Goal: Task Accomplishment & Management: Manage account settings

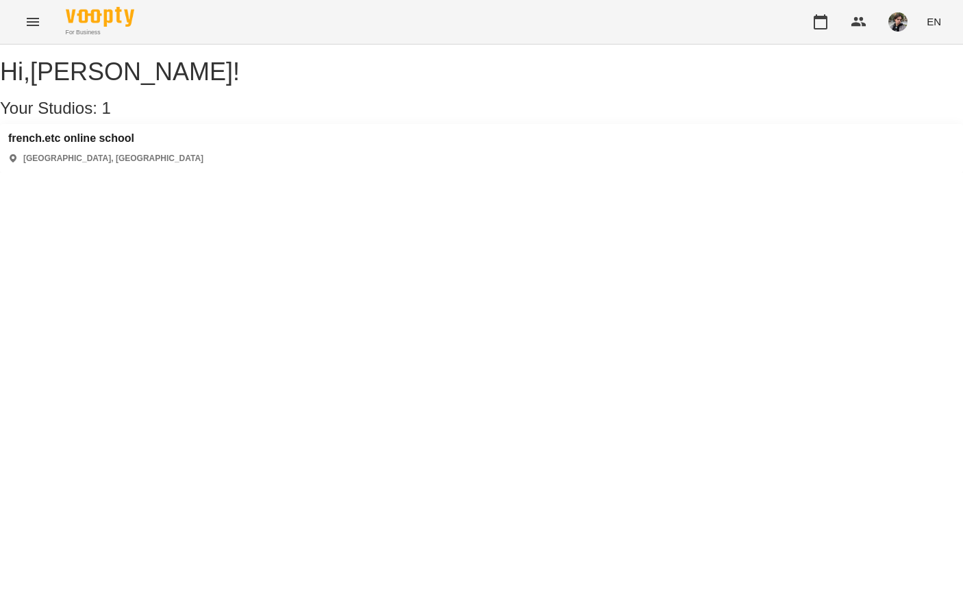
click at [134, 145] on h3 "french.etc online school" at bounding box center [105, 138] width 195 height 12
click at [93, 145] on h3 "french.etc online school" at bounding box center [105, 138] width 195 height 12
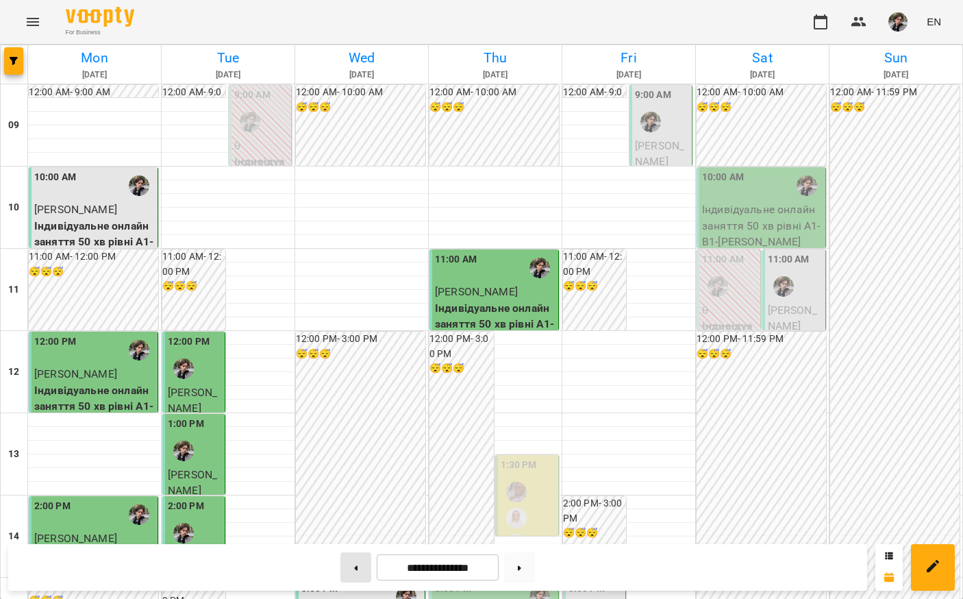
click at [353, 572] on button at bounding box center [355, 567] width 31 height 30
click at [353, 571] on button at bounding box center [355, 567] width 31 height 30
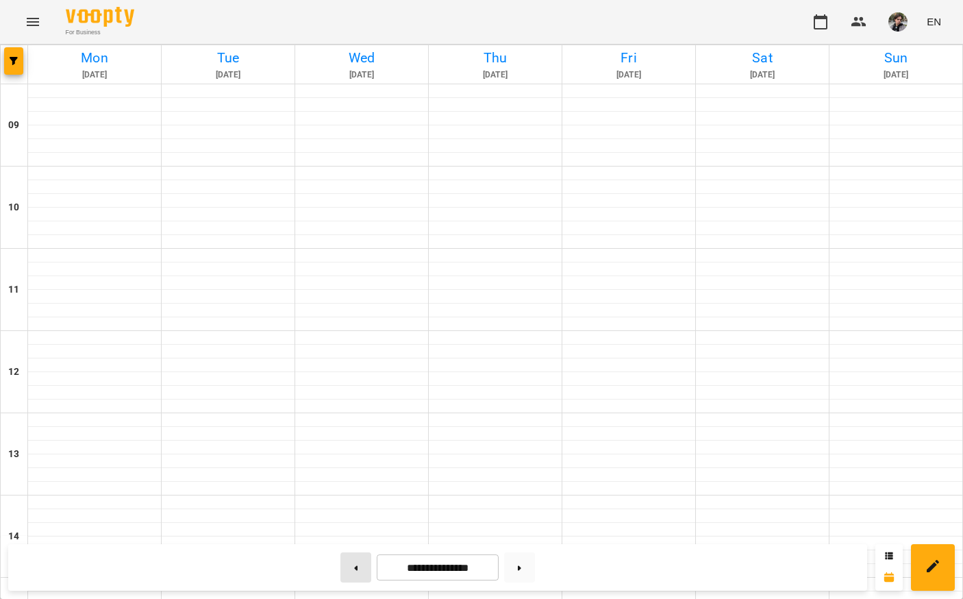
click at [353, 571] on button at bounding box center [355, 567] width 31 height 30
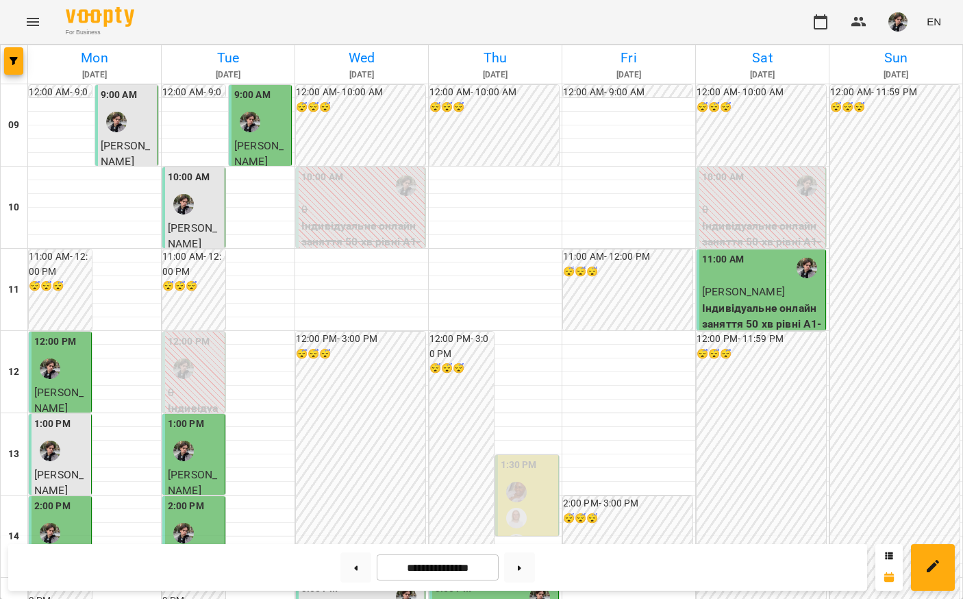
scroll to position [127, 0]
click at [201, 384] on p "0" at bounding box center [195, 392] width 54 height 16
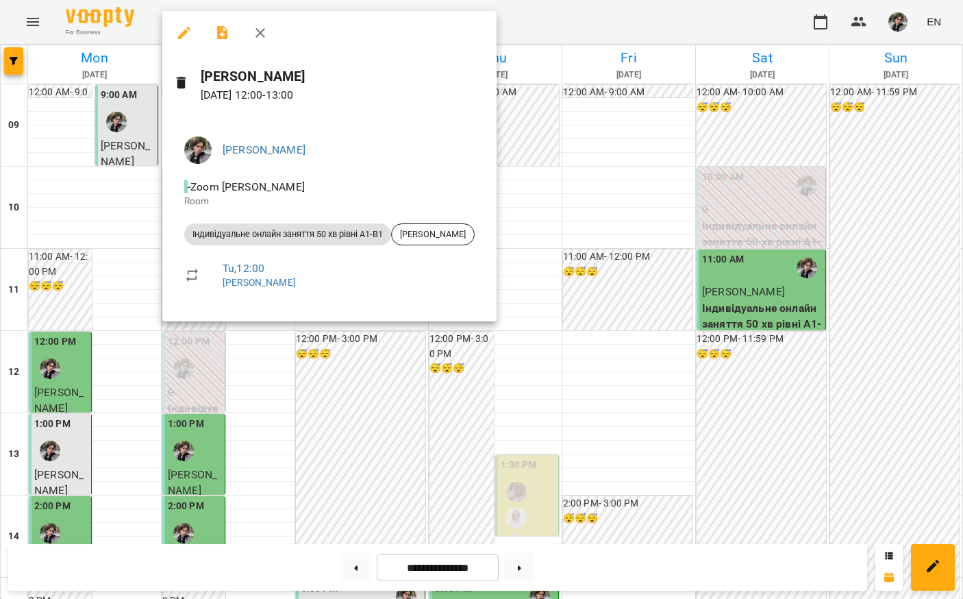
click at [263, 343] on div at bounding box center [481, 299] width 963 height 599
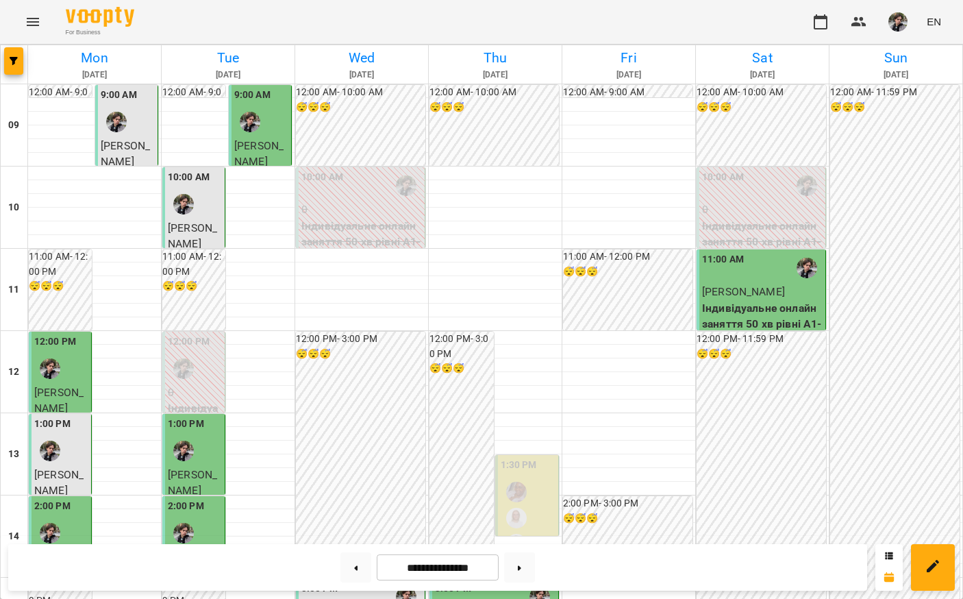
scroll to position [0, 0]
click at [360, 198] on div "10:00 AM" at bounding box center [361, 186] width 121 height 32
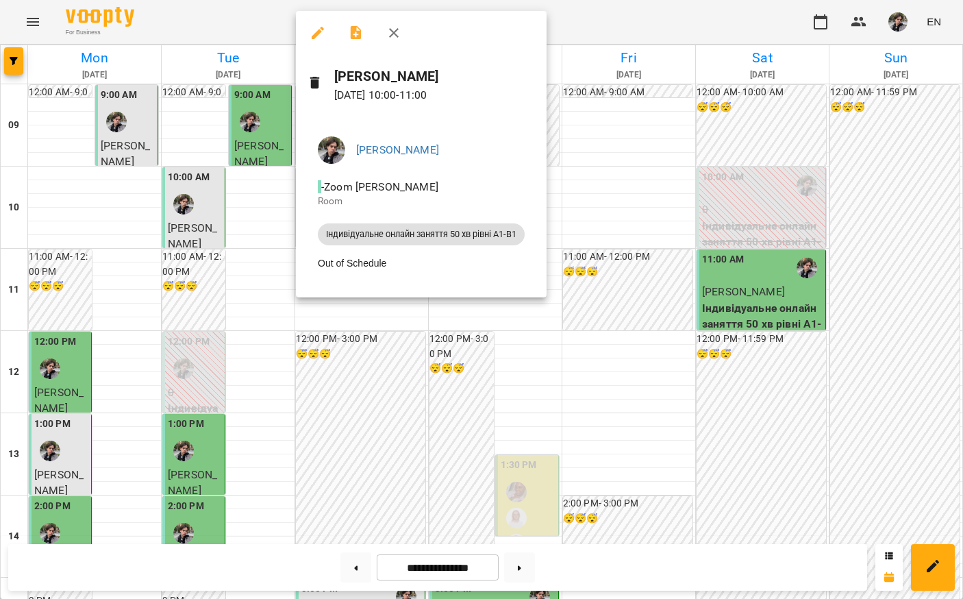
click at [357, 405] on div at bounding box center [481, 299] width 963 height 599
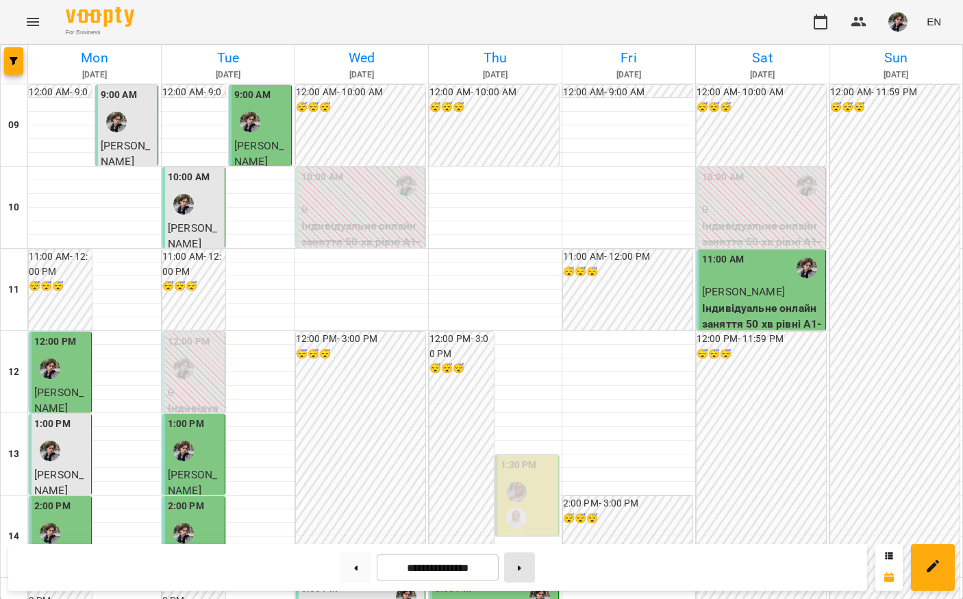
click at [522, 573] on button at bounding box center [519, 567] width 31 height 30
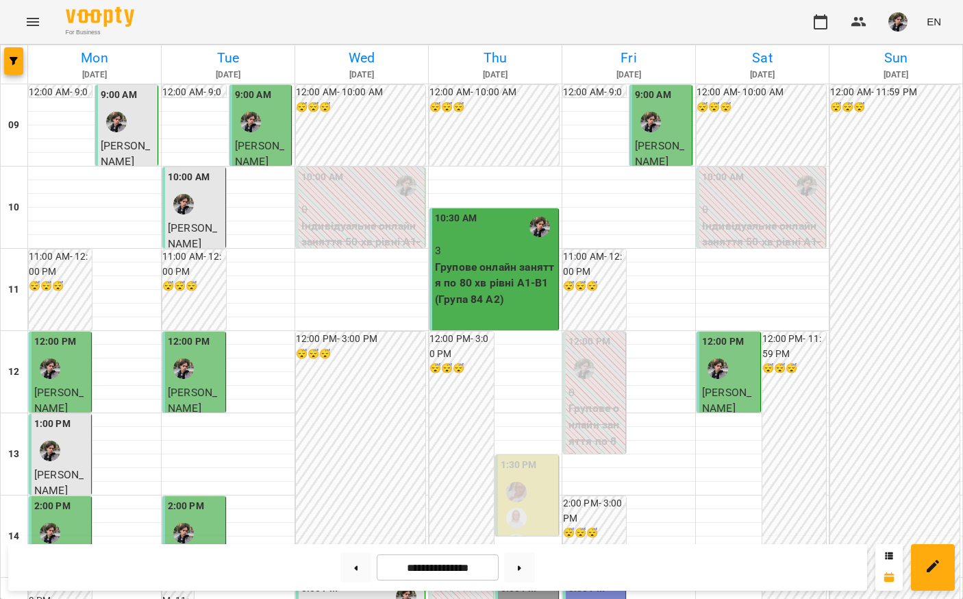
click at [250, 140] on span "[PERSON_NAME]" at bounding box center [259, 153] width 49 height 29
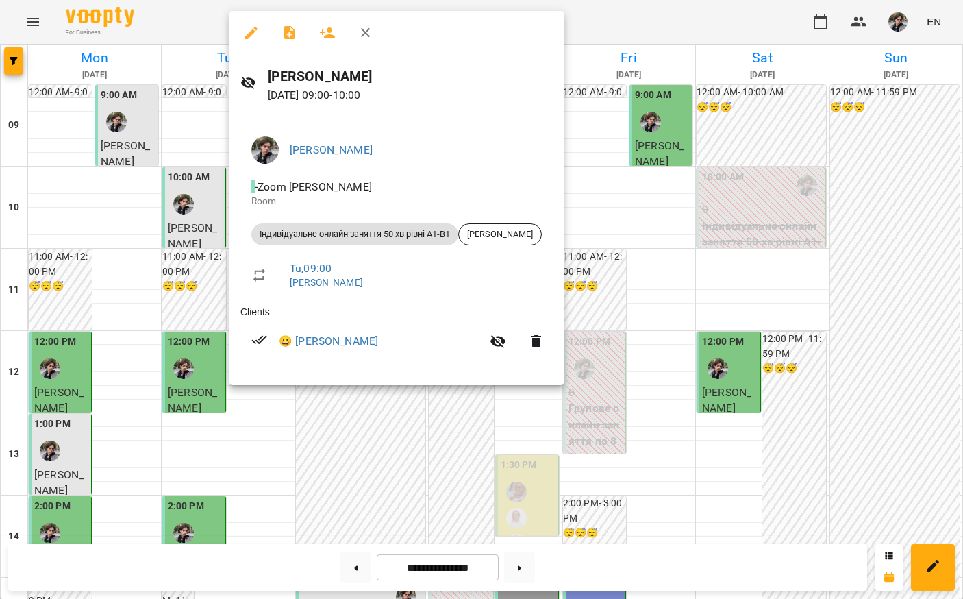
click at [141, 282] on div at bounding box center [481, 299] width 963 height 599
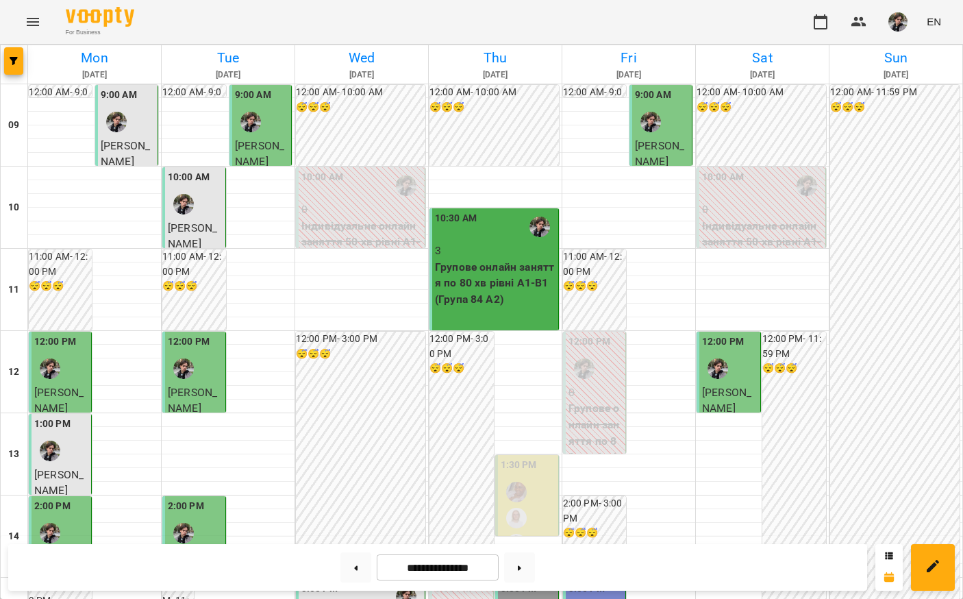
click at [371, 224] on p "Індивідуальне онлайн заняття 50 хв рівні А1-В1" at bounding box center [361, 242] width 121 height 49
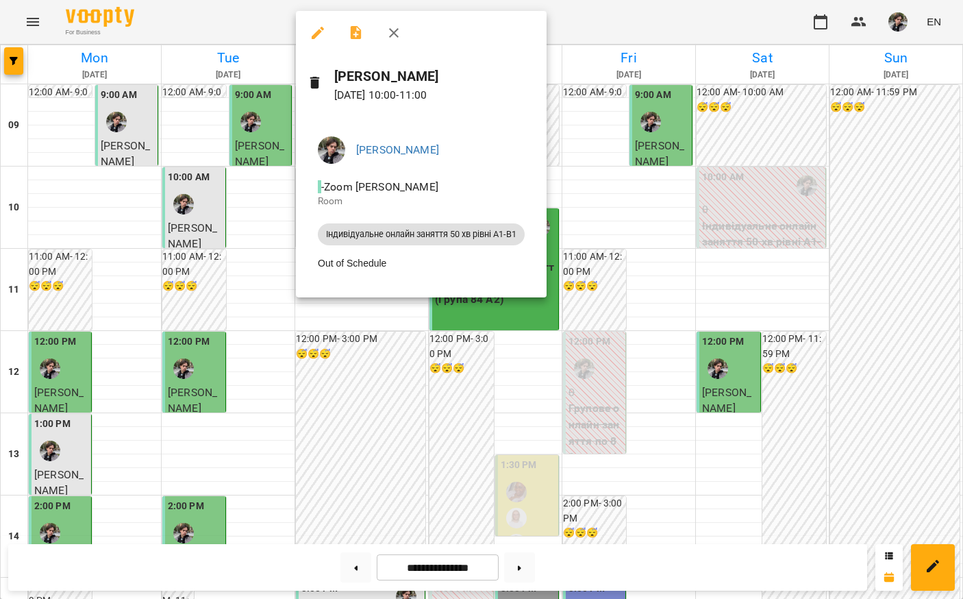
click at [354, 416] on div at bounding box center [481, 299] width 963 height 599
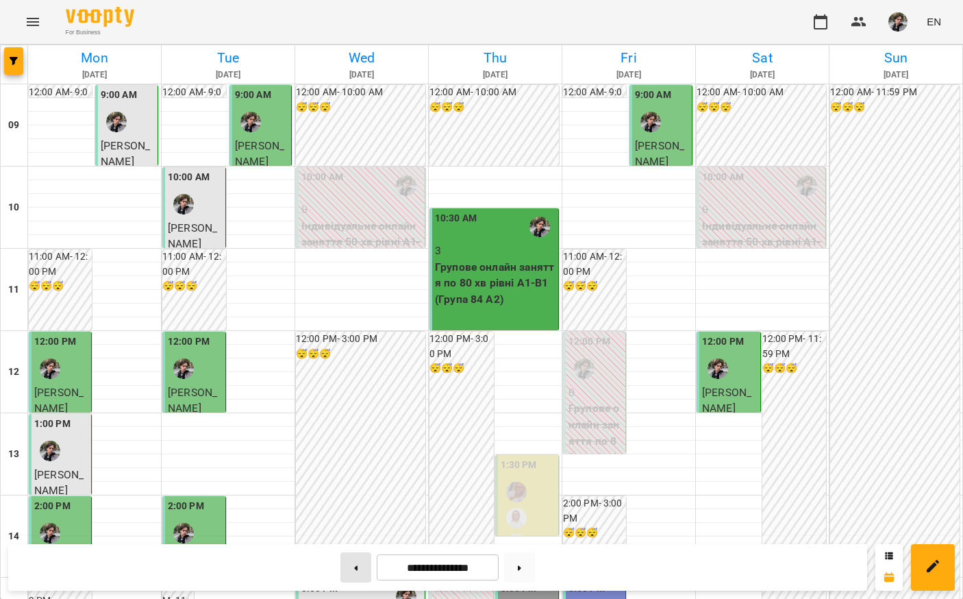
click at [353, 569] on button at bounding box center [355, 567] width 31 height 30
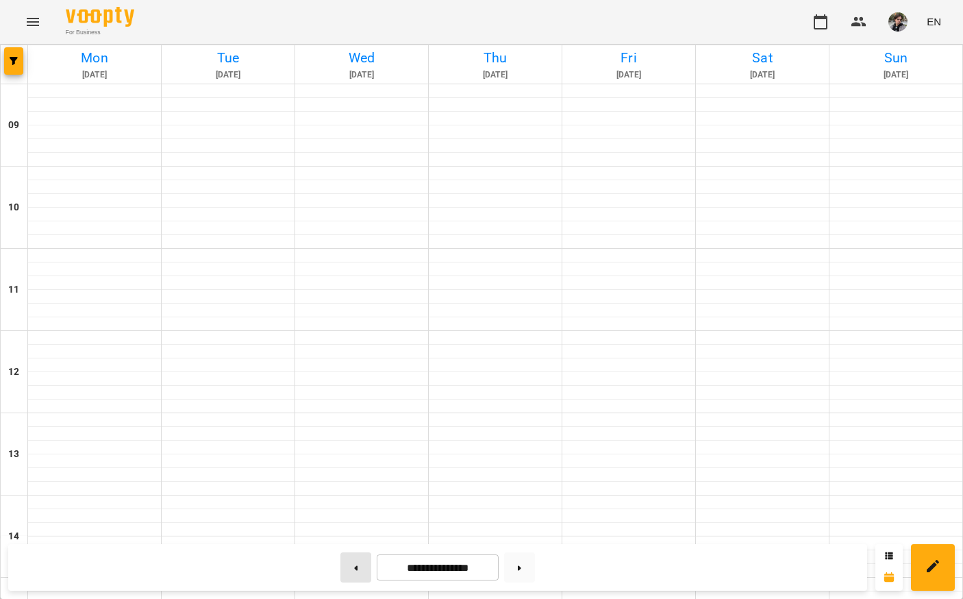
click at [353, 569] on button at bounding box center [355, 567] width 31 height 30
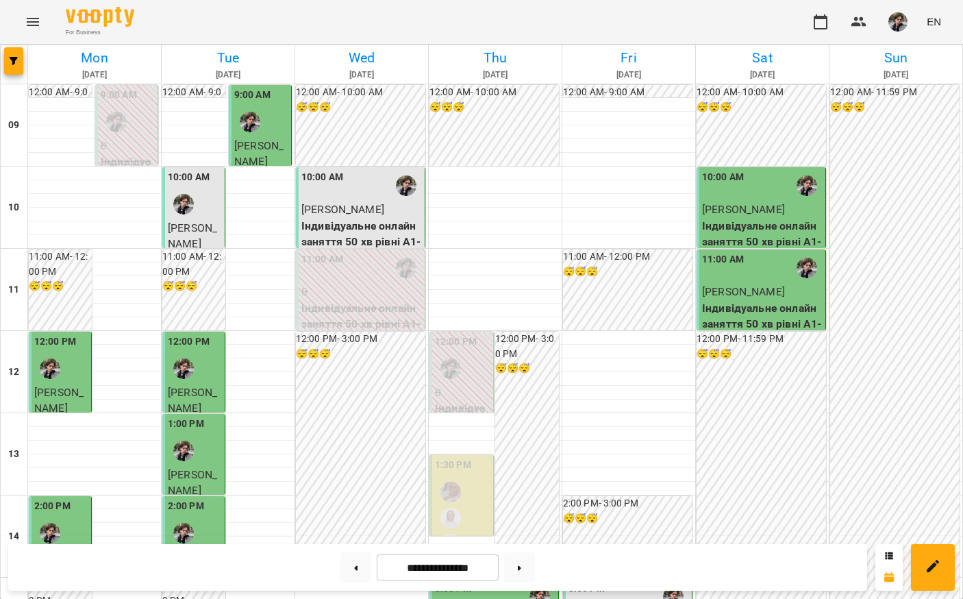
scroll to position [130, 0]
click at [375, 252] on div "11:00 AM" at bounding box center [361, 268] width 121 height 32
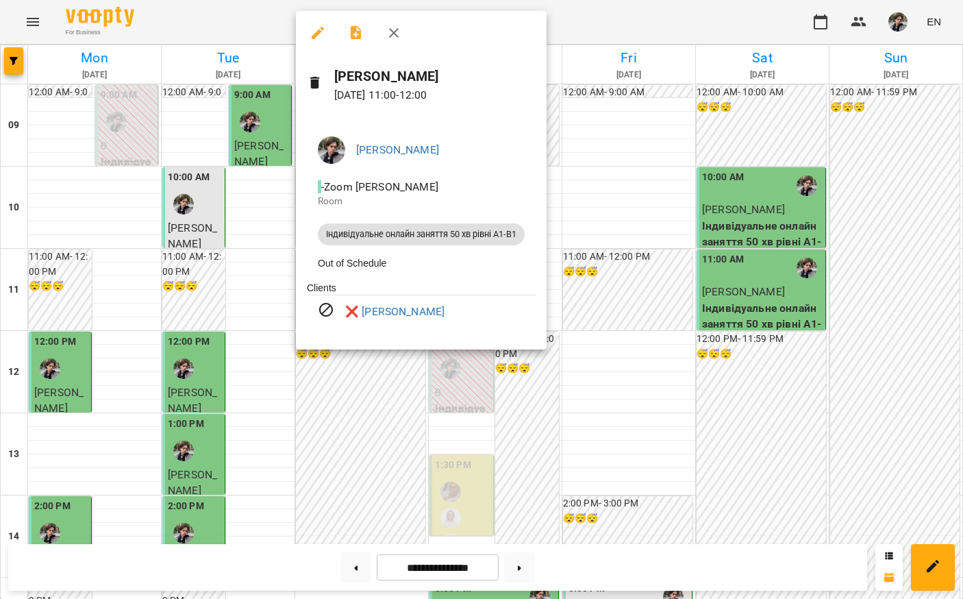
click at [348, 452] on div at bounding box center [481, 299] width 963 height 599
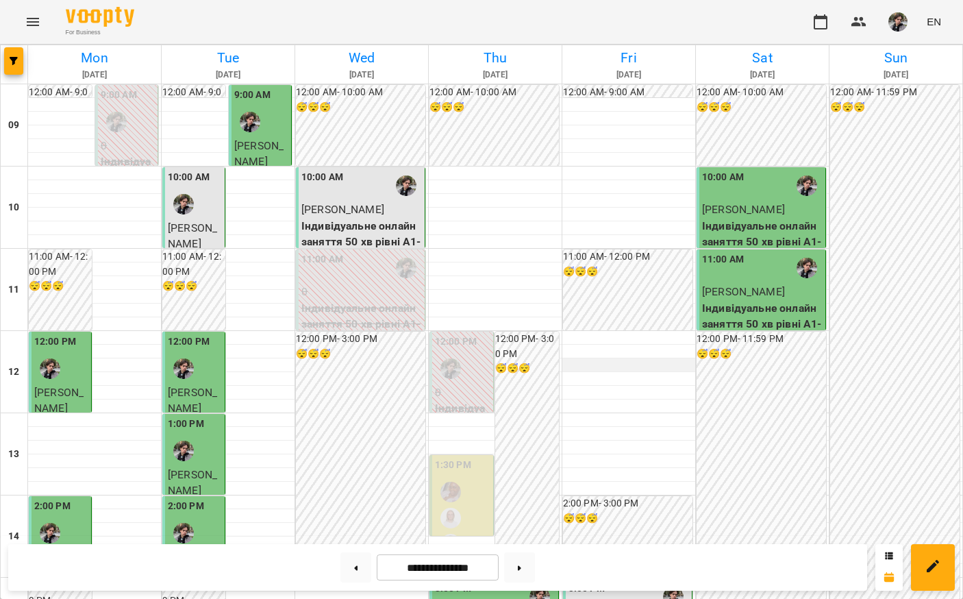
scroll to position [0, 0]
click at [530, 566] on button at bounding box center [519, 567] width 31 height 30
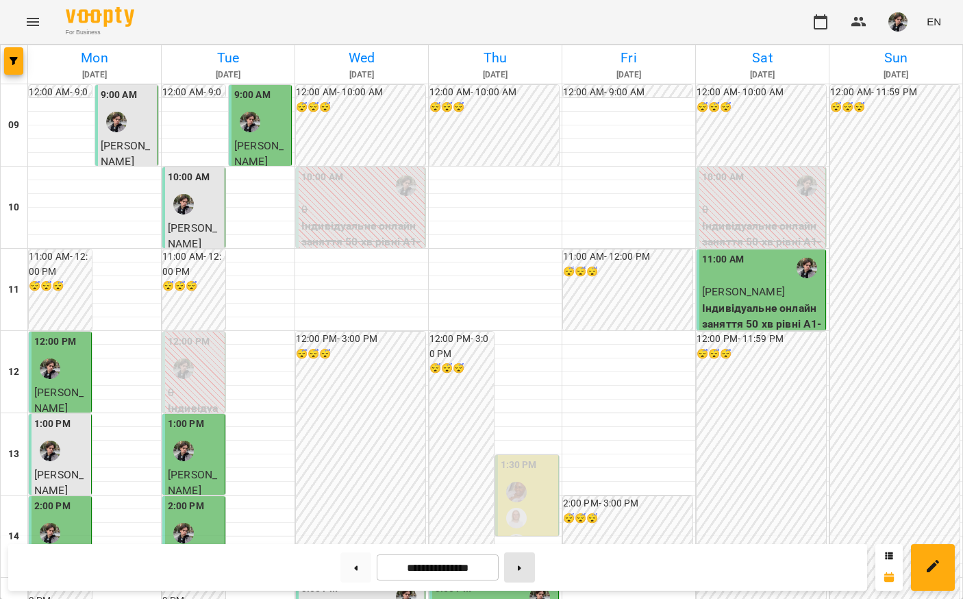
click at [521, 564] on button at bounding box center [519, 567] width 31 height 30
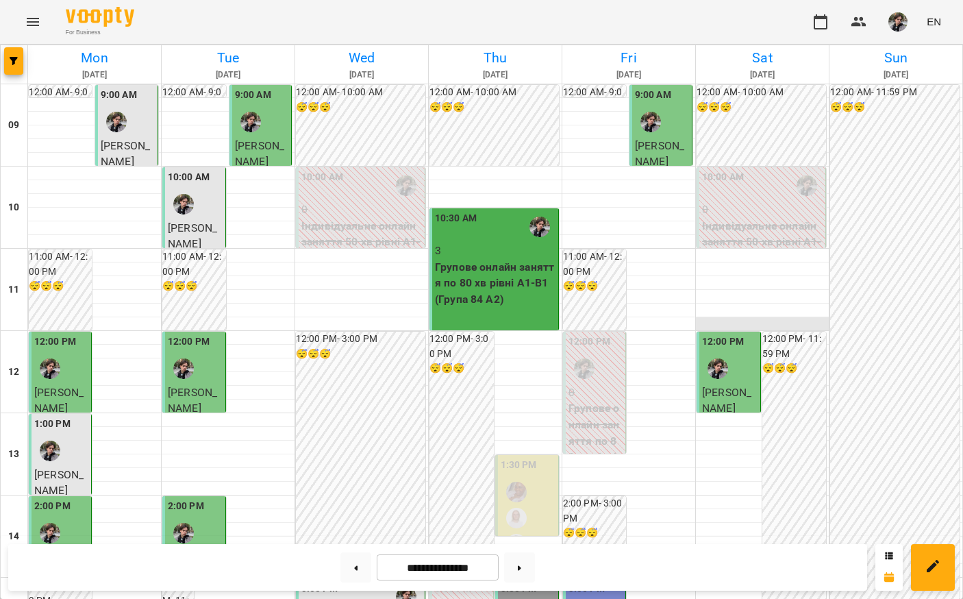
scroll to position [188, 0]
click at [521, 570] on icon at bounding box center [519, 567] width 3 height 5
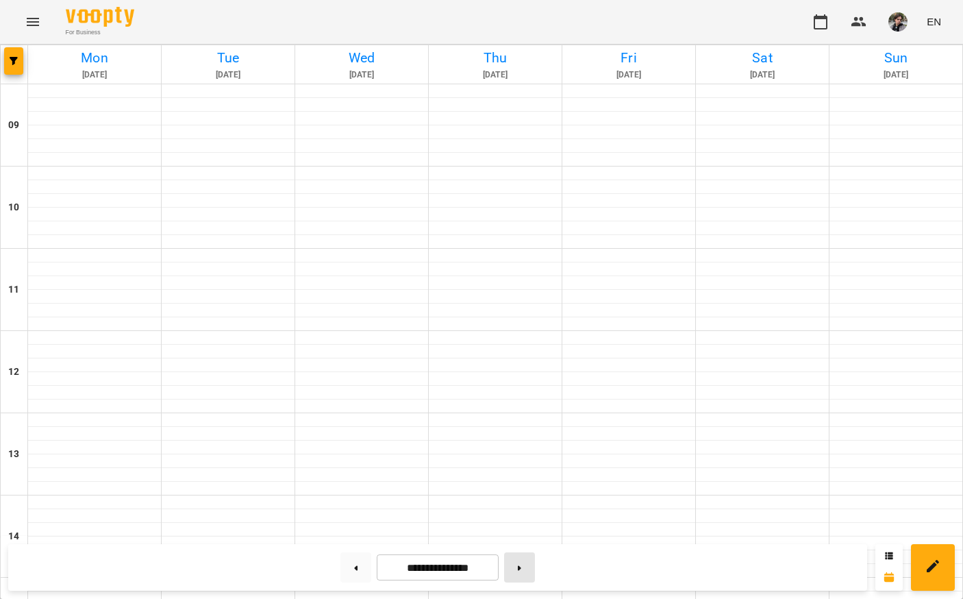
type input "**********"
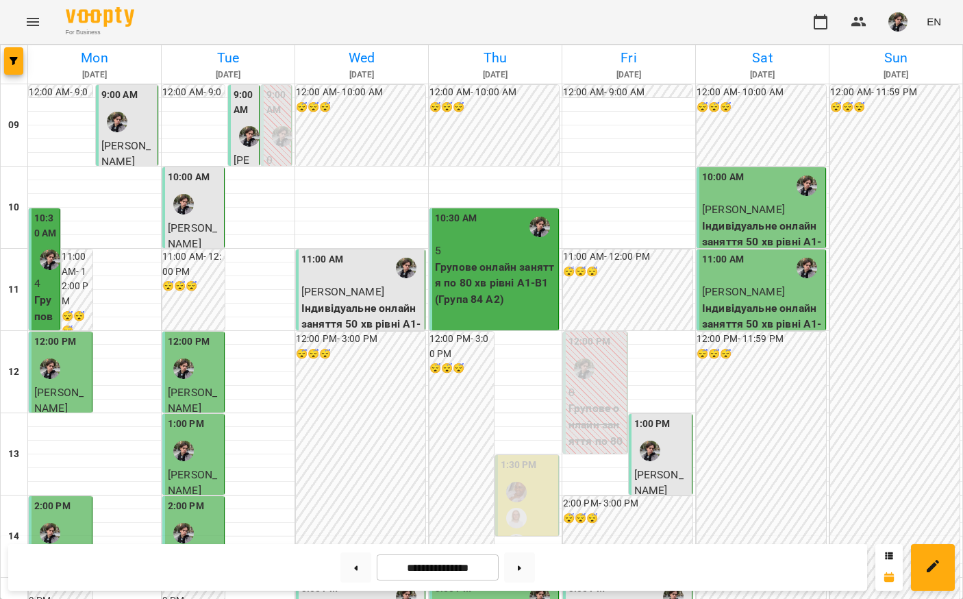
scroll to position [0, 0]
